Goal: Task Accomplishment & Management: Manage account settings

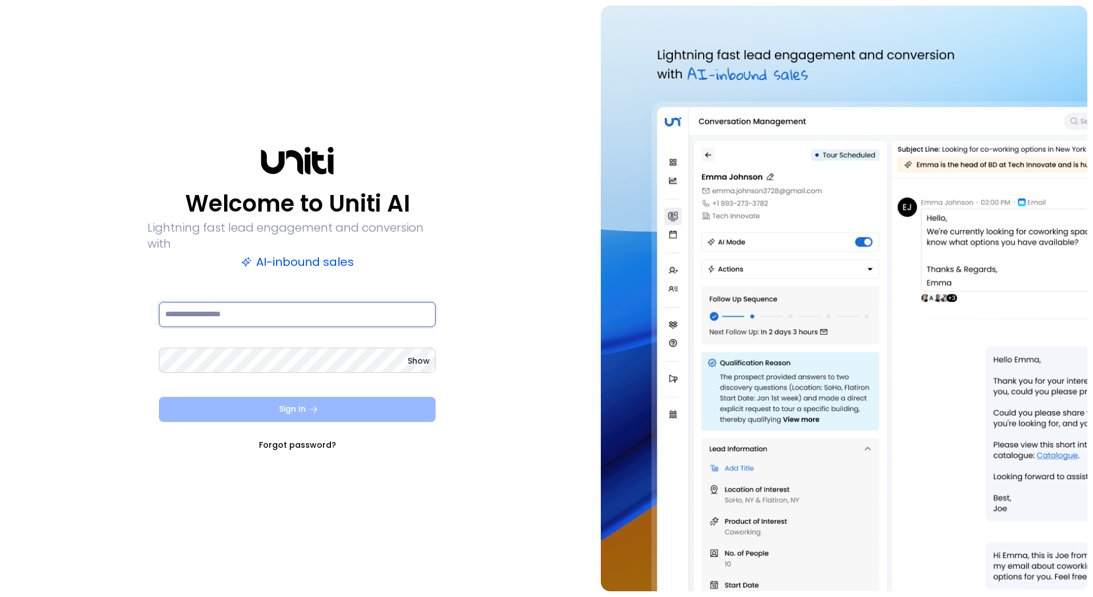
type input "**********"
click at [273, 397] on button "Sign In" at bounding box center [297, 409] width 277 height 25
